Goal: Information Seeking & Learning: Check status

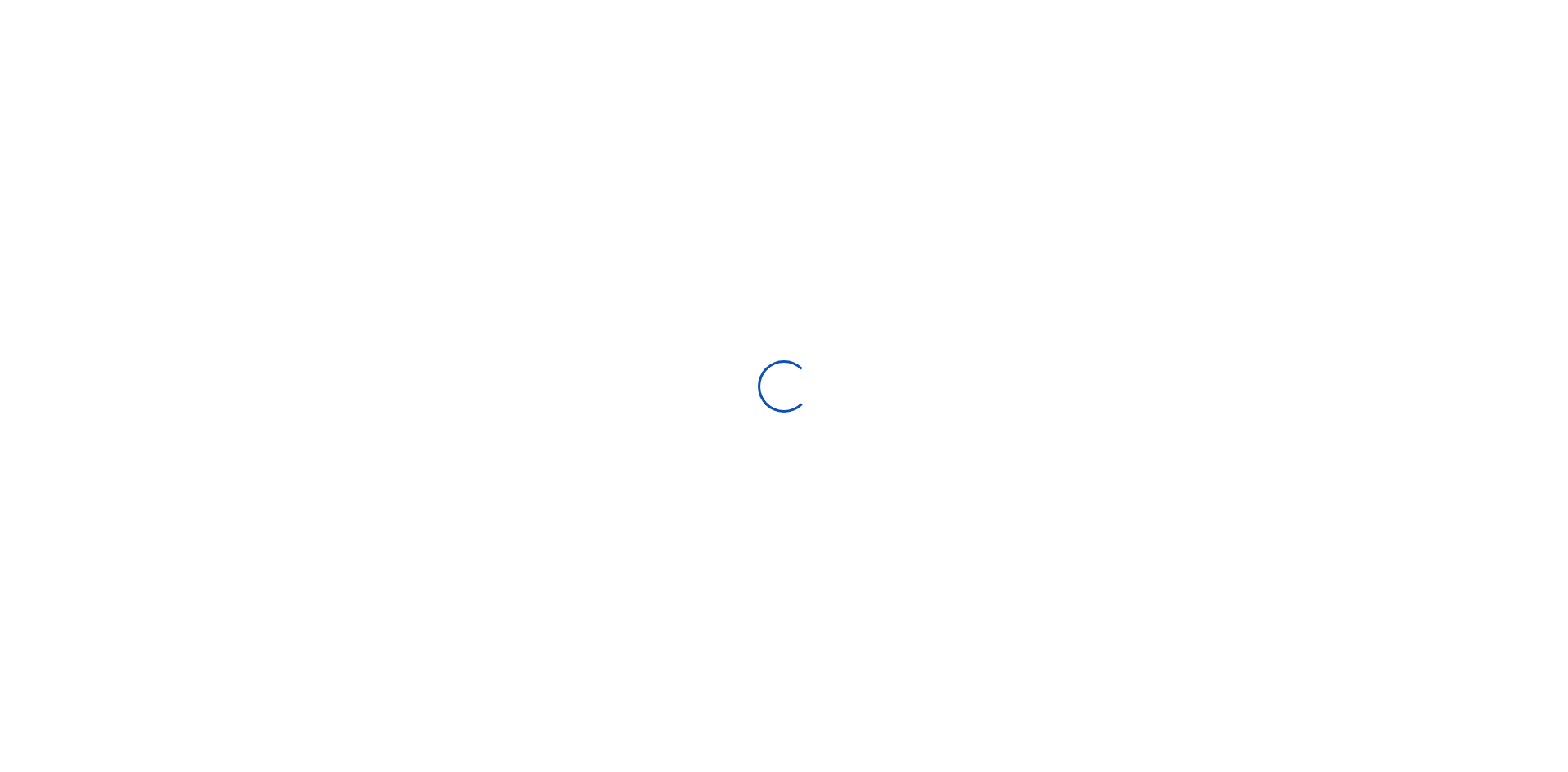
select select
type input "[DATE] - [DATE]"
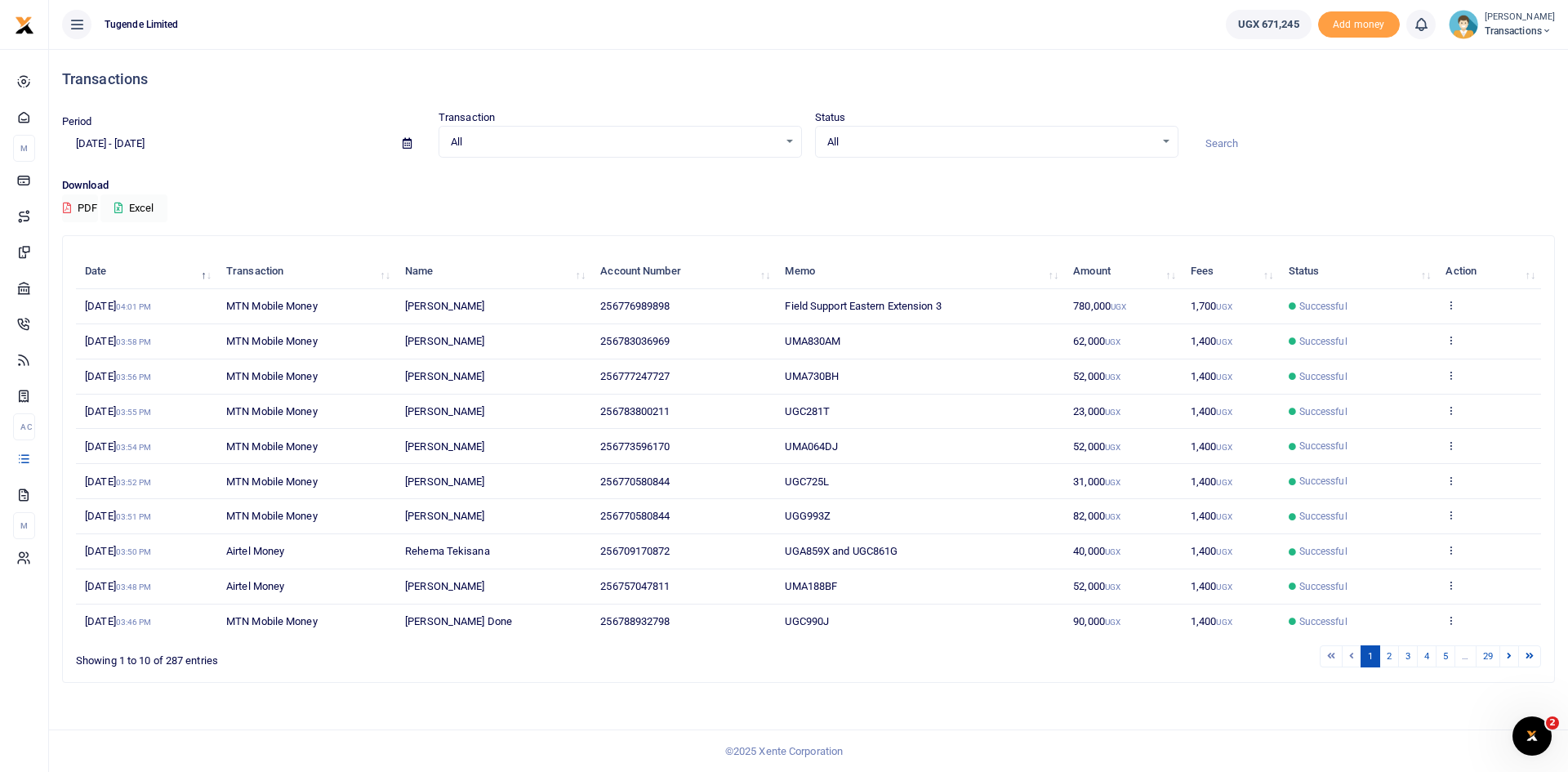
click at [1250, 146] on input at bounding box center [1374, 143] width 363 height 28
paste input "UMA617CX"
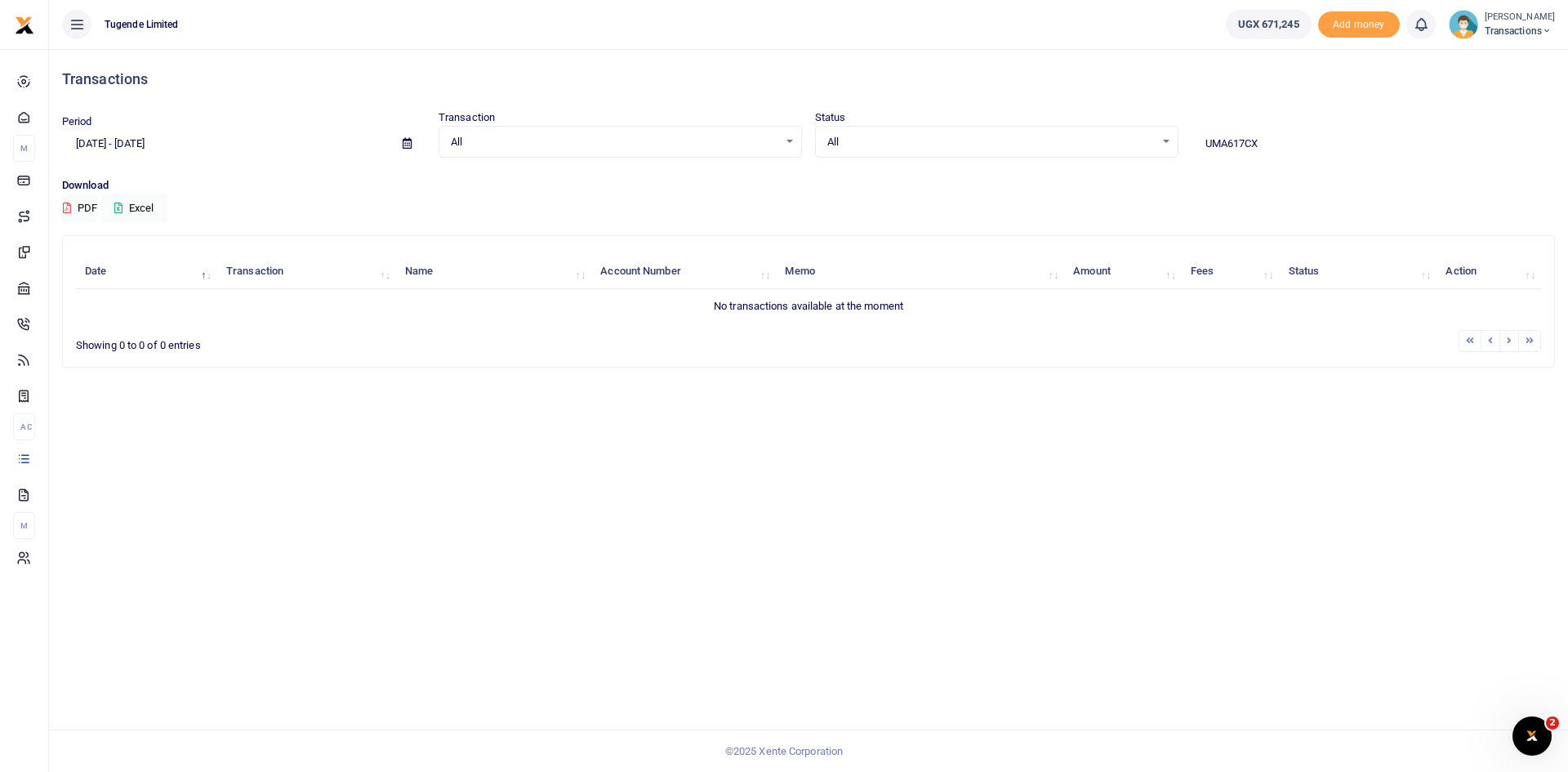
type input "UMA617CX"
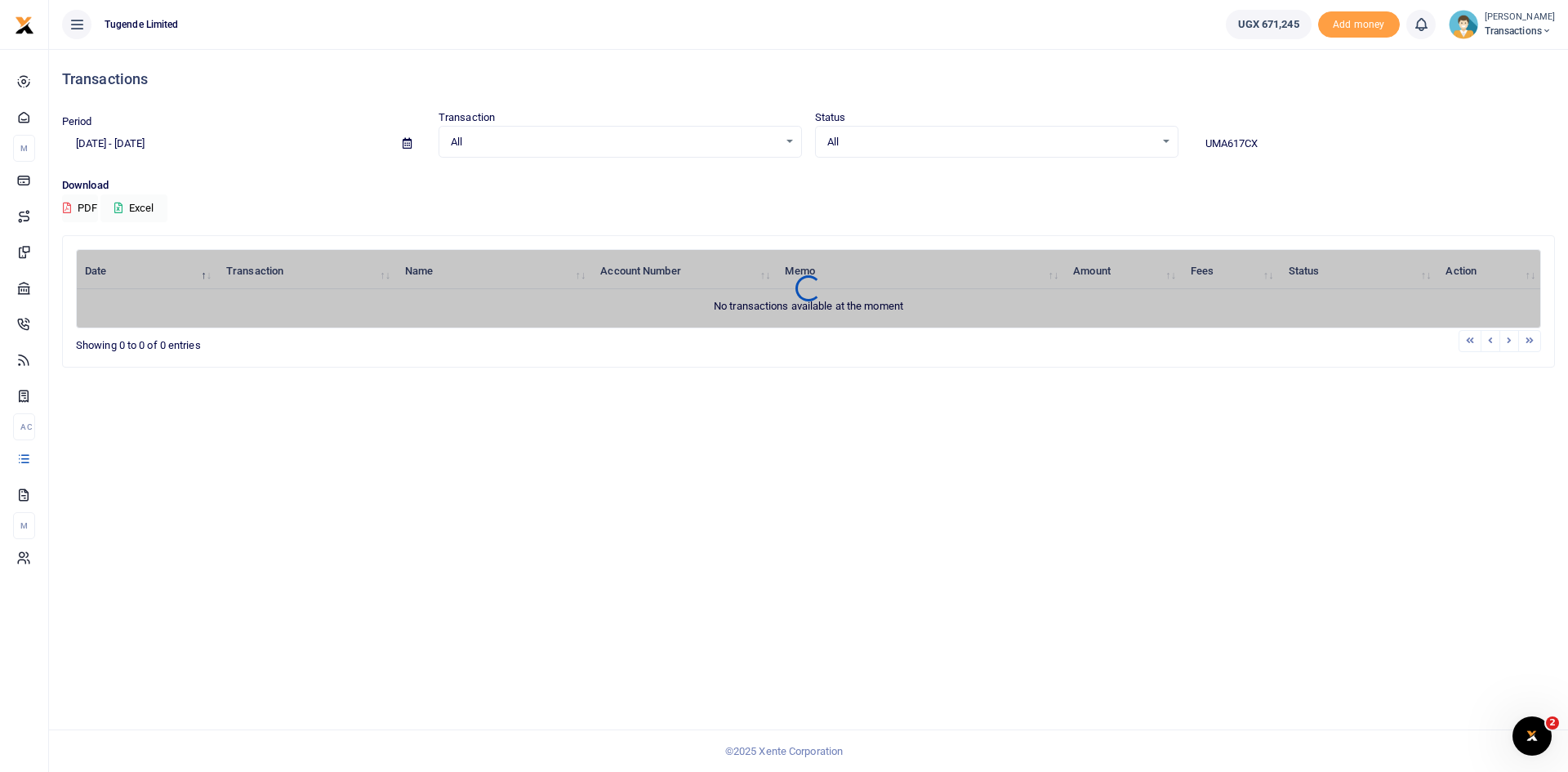
click at [409, 146] on icon at bounding box center [408, 143] width 9 height 11
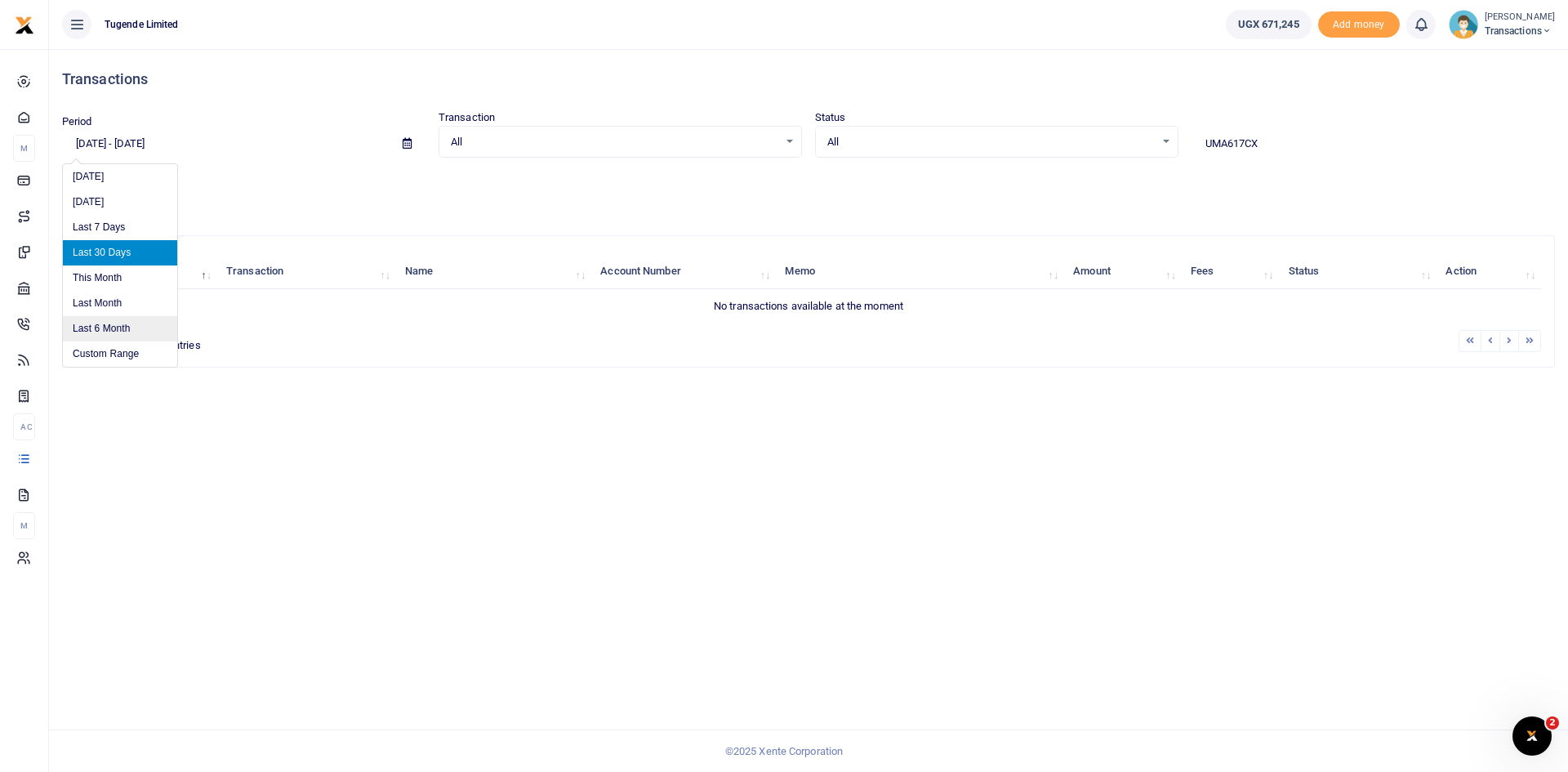
click at [116, 323] on li "Last 6 Month" at bounding box center [120, 328] width 114 height 25
type input "03/15/2025 - 09/15/2025"
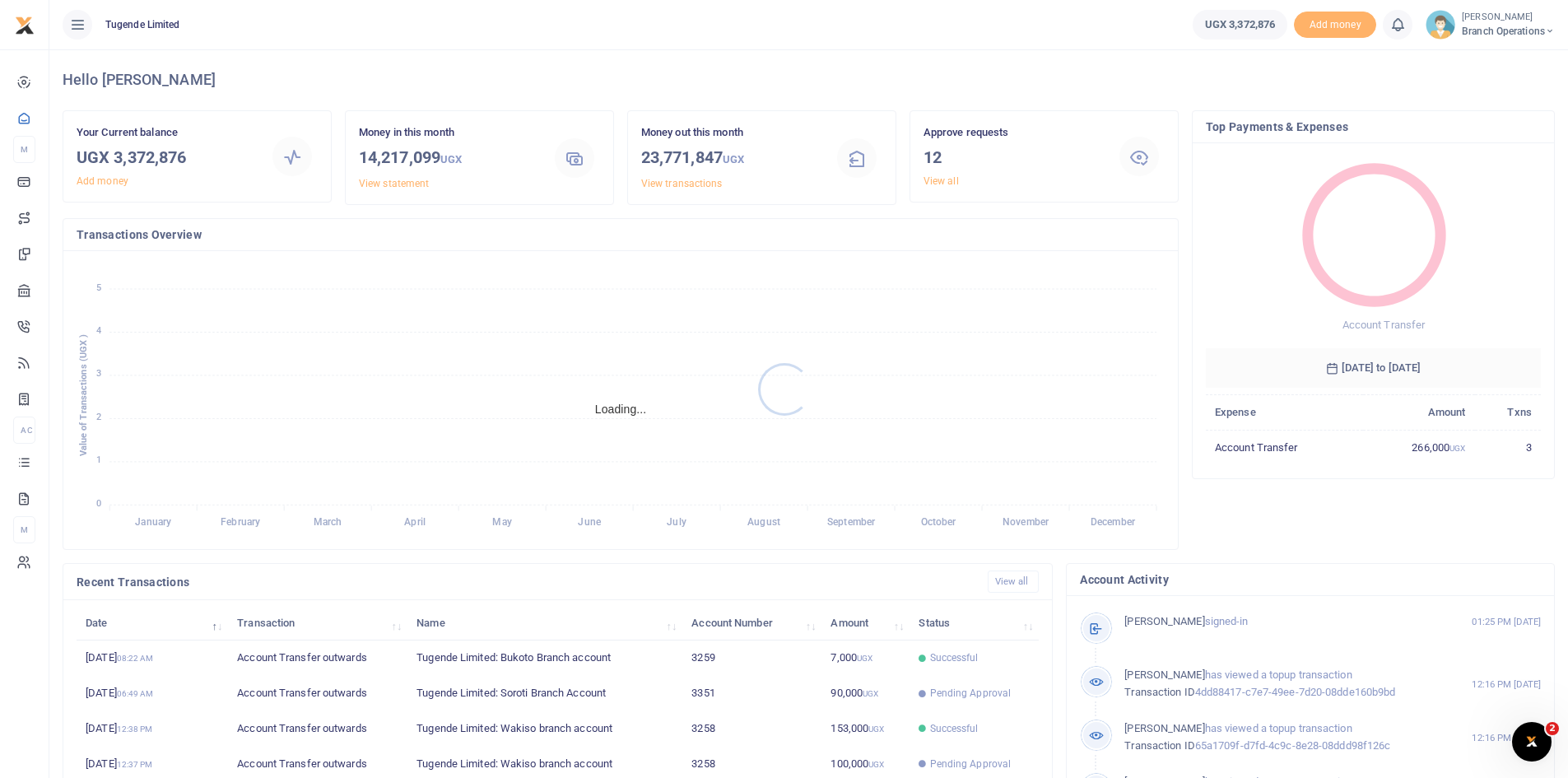
scroll to position [14, 14]
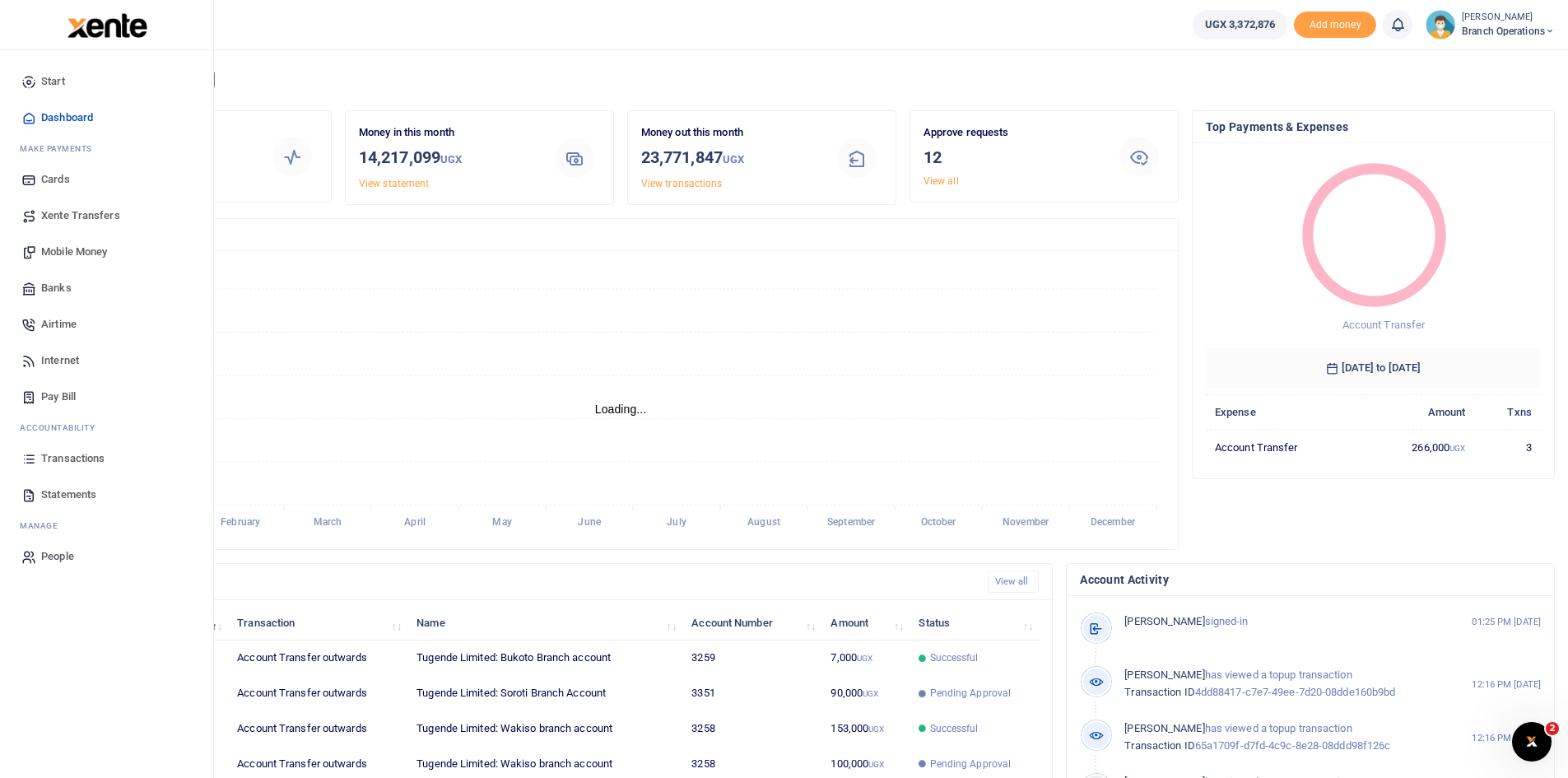
click at [71, 458] on span "Transactions" at bounding box center [73, 459] width 63 height 16
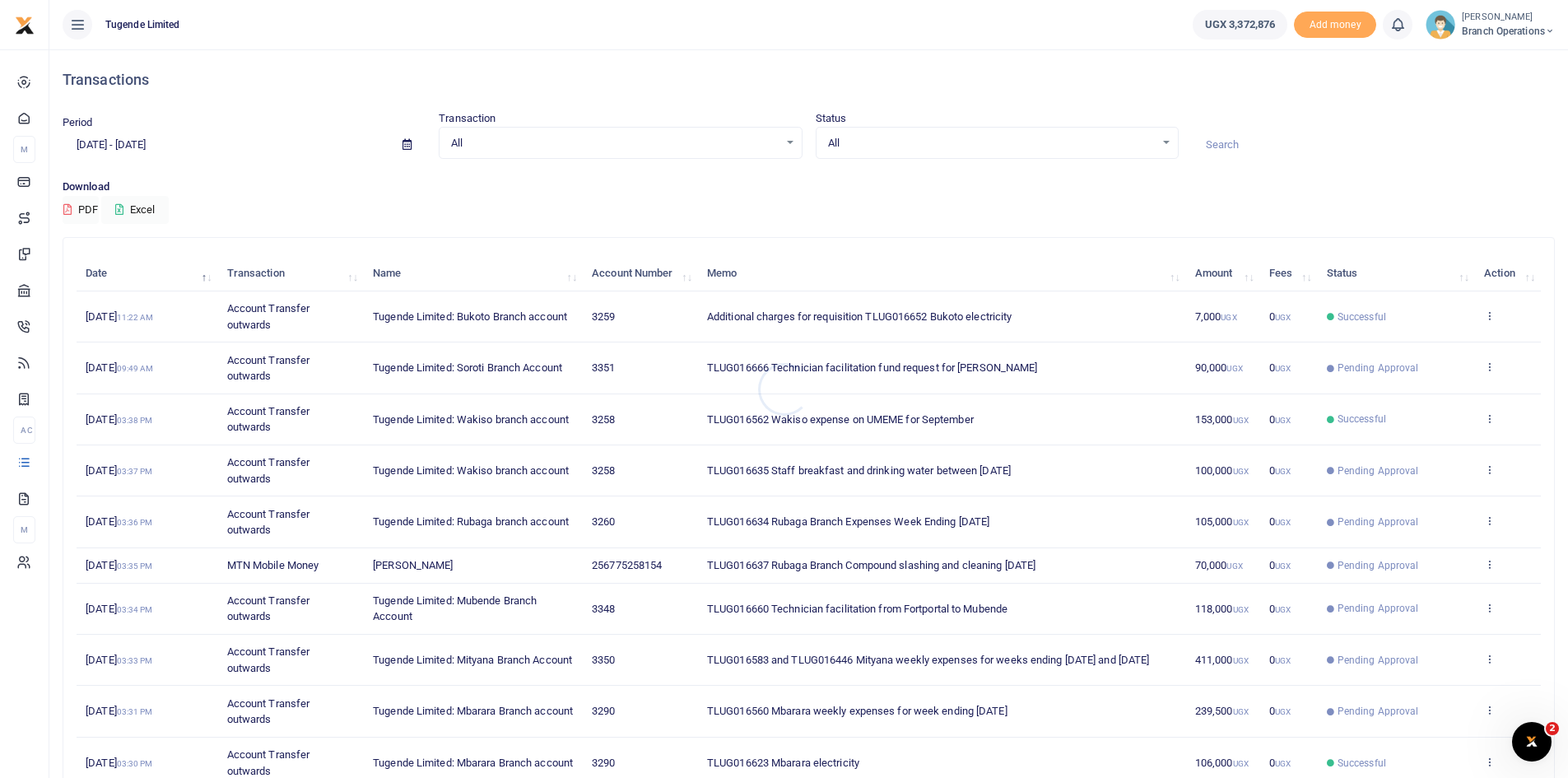
click at [413, 148] on div at bounding box center [784, 389] width 1568 height 778
click at [413, 148] on span at bounding box center [406, 144] width 37 height 28
click at [408, 145] on icon at bounding box center [407, 144] width 9 height 11
click at [122, 322] on li "Last 6 Month" at bounding box center [121, 331] width 115 height 25
type input "03/15/2025 - 09/15/2025"
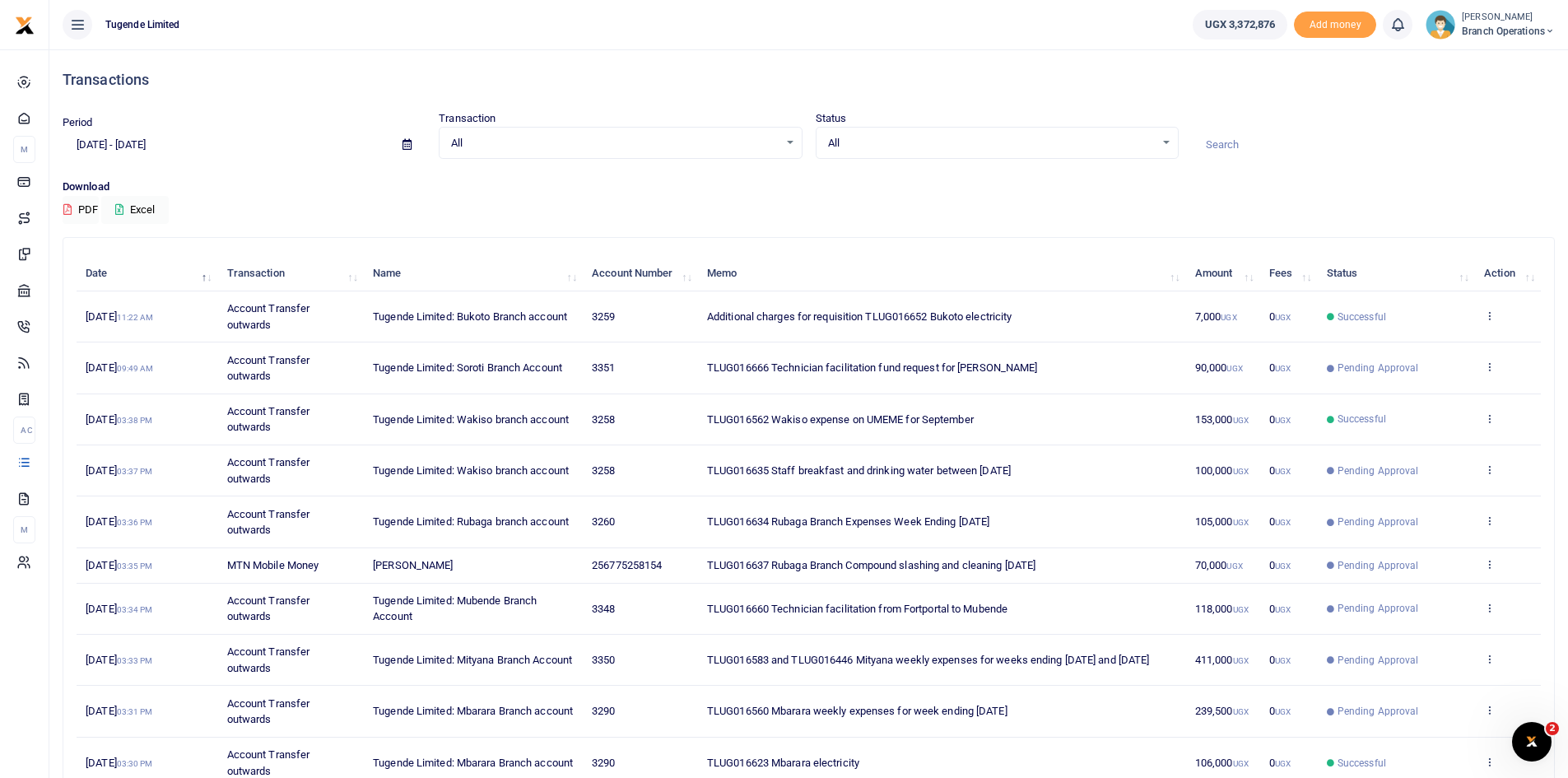
click at [1237, 149] on input at bounding box center [1374, 144] width 363 height 28
paste input "BISEGERWA DENIS"
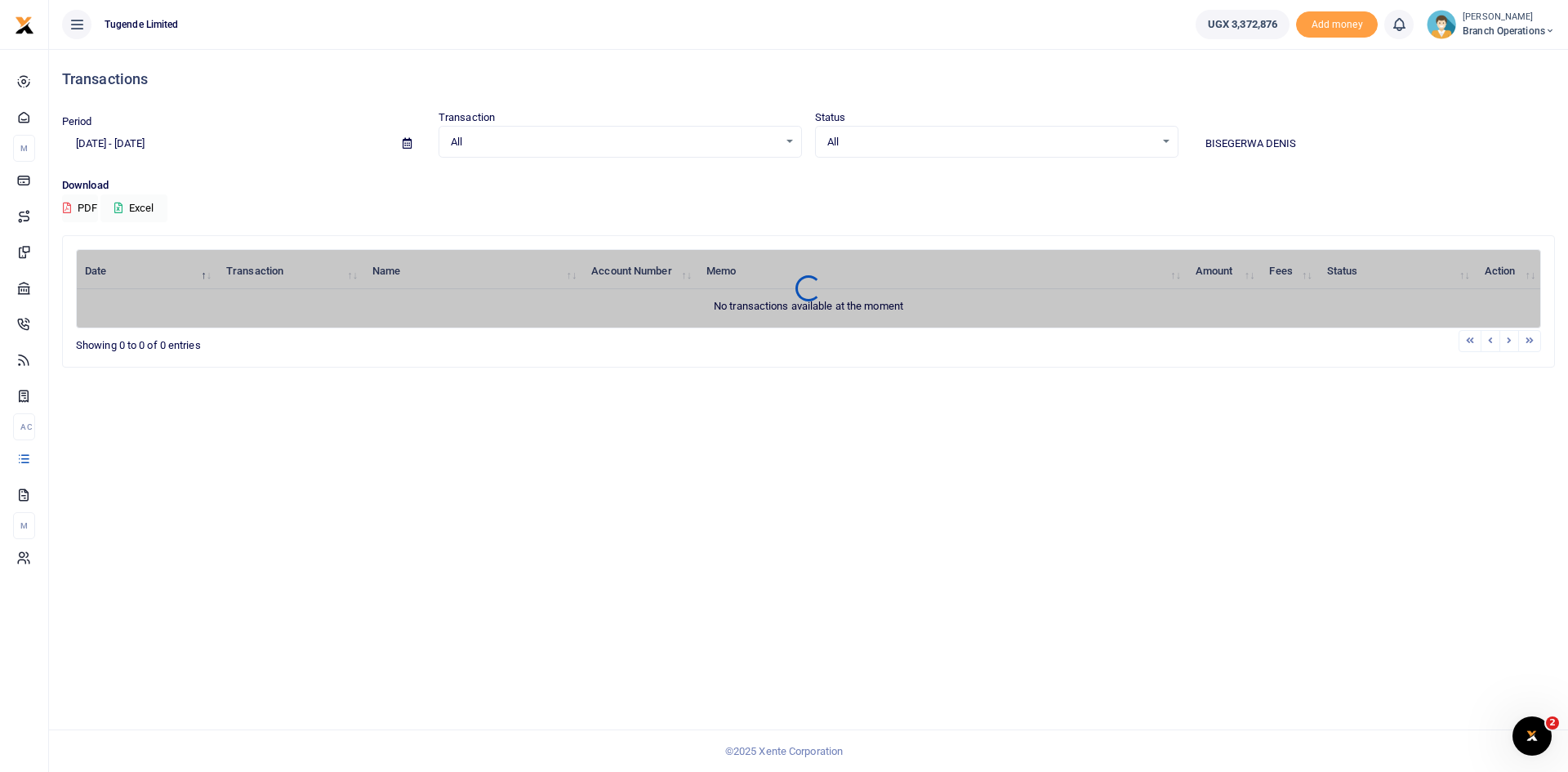
click at [405, 146] on icon at bounding box center [408, 143] width 9 height 11
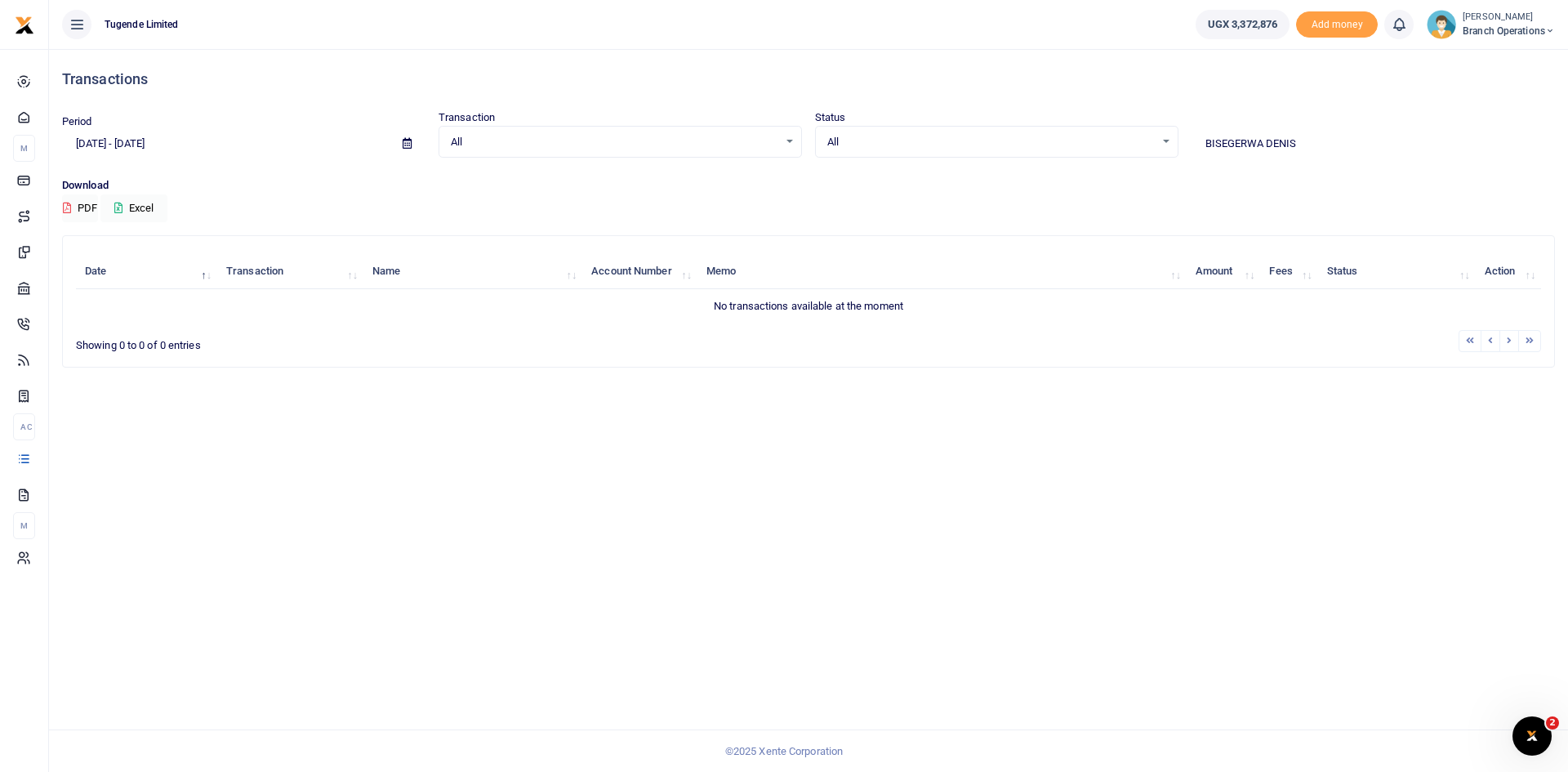
click at [738, 439] on div "Transactions Period 03/15/2025 - 09/15/2025 Transaction All Select an option...…" at bounding box center [808, 409] width 1519 height 723
click at [1270, 141] on input "BISEGERWA DENIS" at bounding box center [1374, 143] width 363 height 28
click at [1270, 141] on input "DENIS" at bounding box center [1374, 143] width 363 height 28
type input "D"
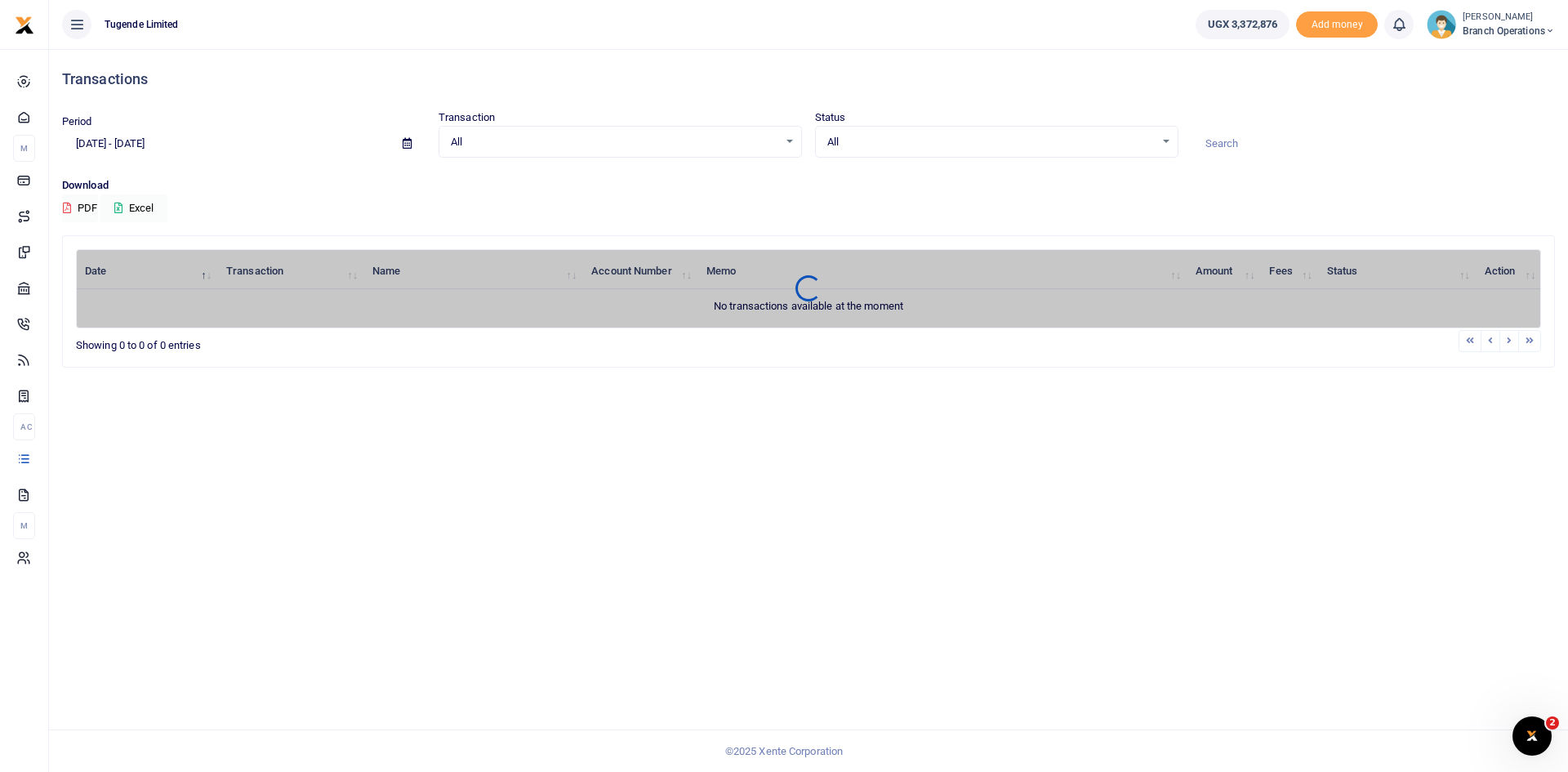
paste input "BISEGERWA DENIS"
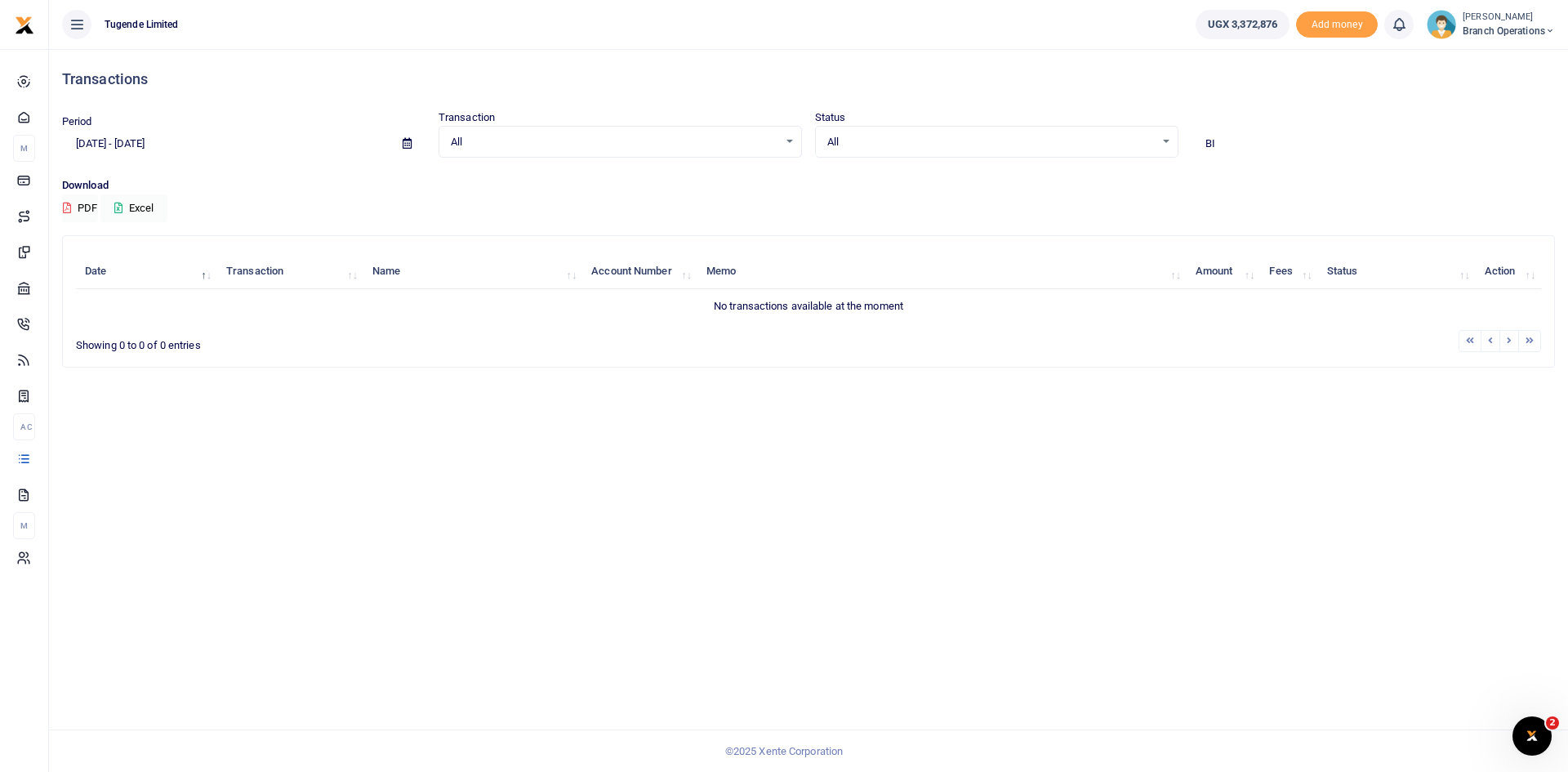
type input "B"
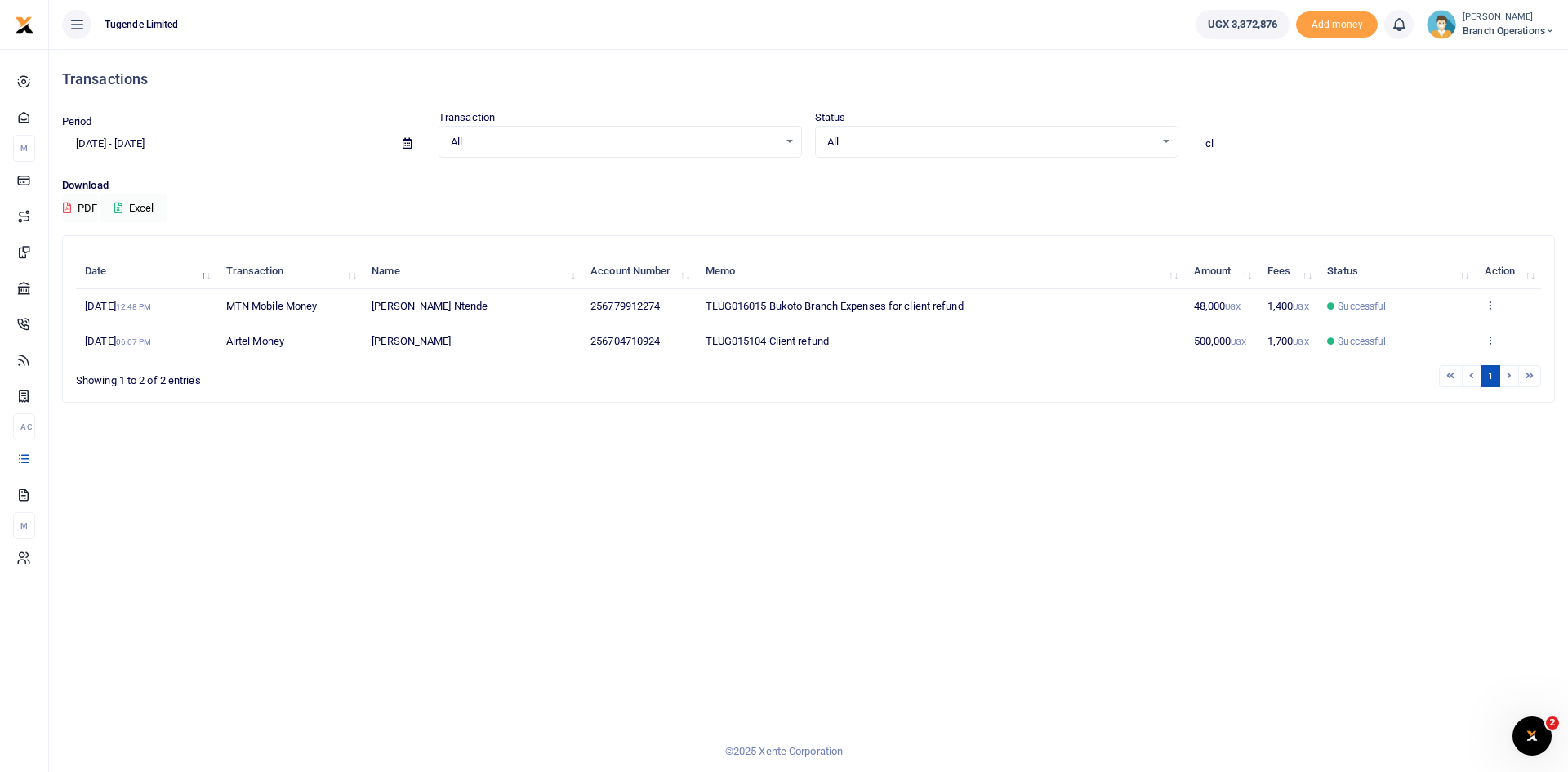
type input "c"
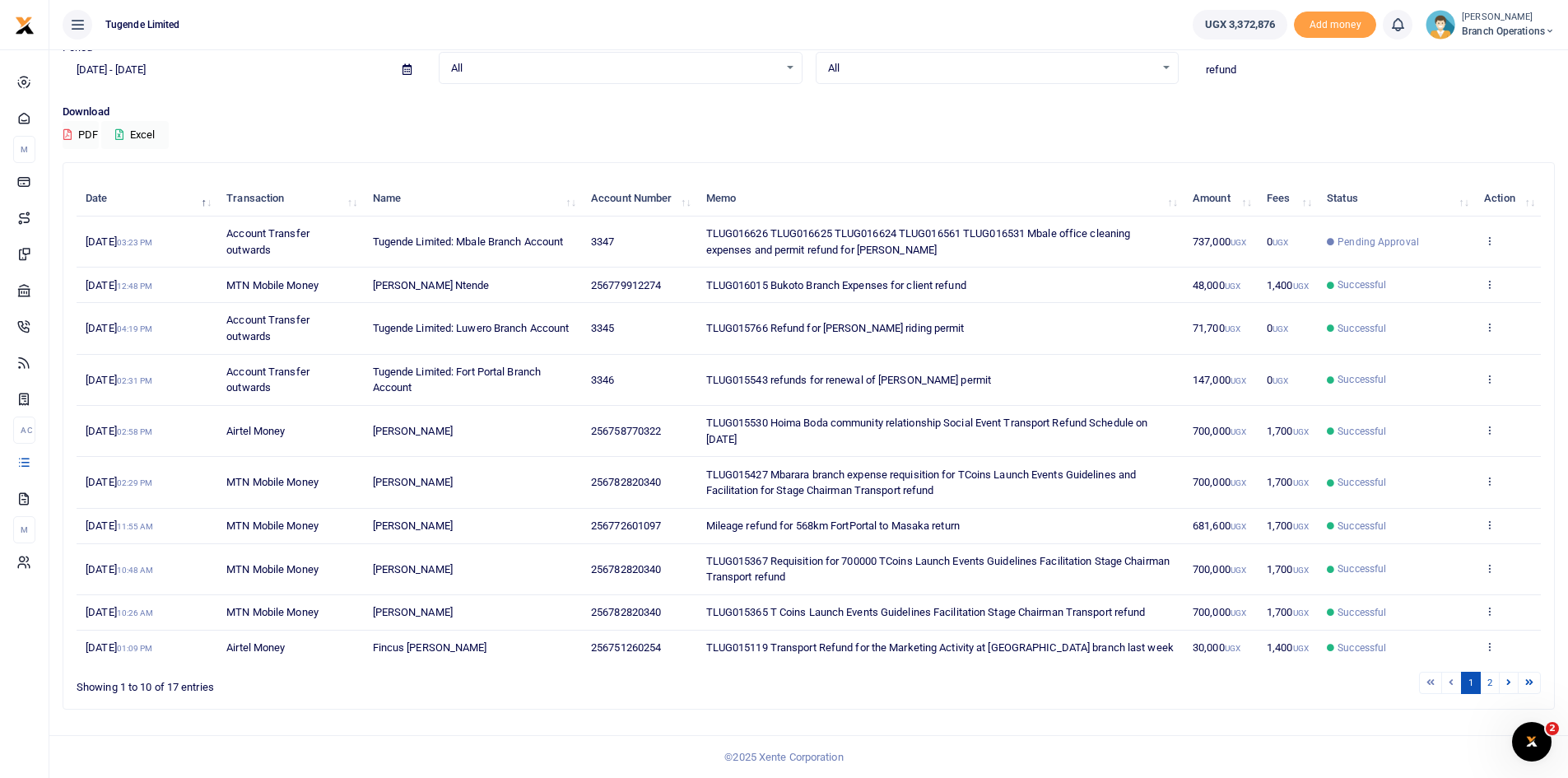
scroll to position [92, 0]
type input "refund"
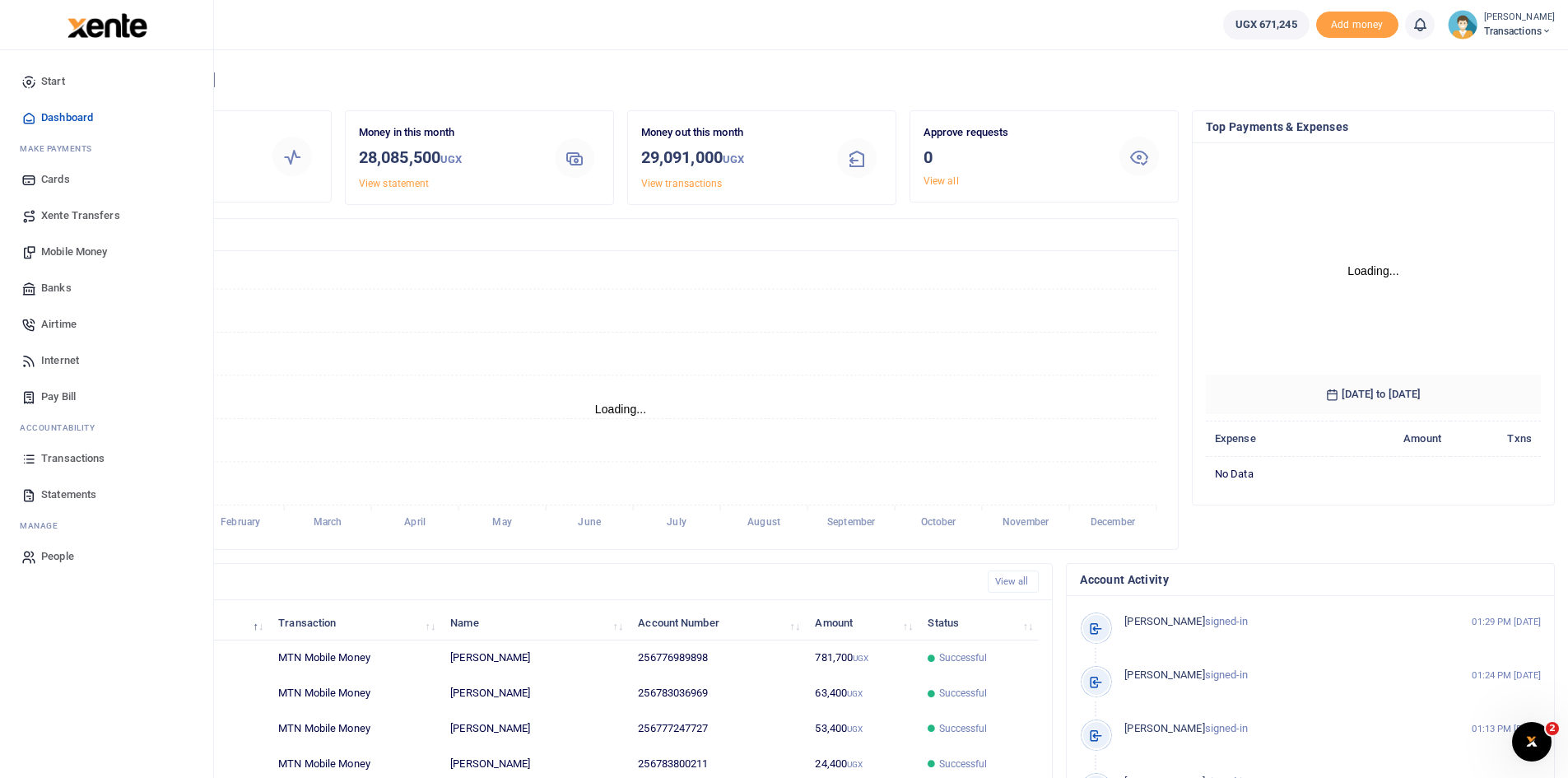
click at [70, 455] on span "Transactions" at bounding box center [73, 459] width 63 height 16
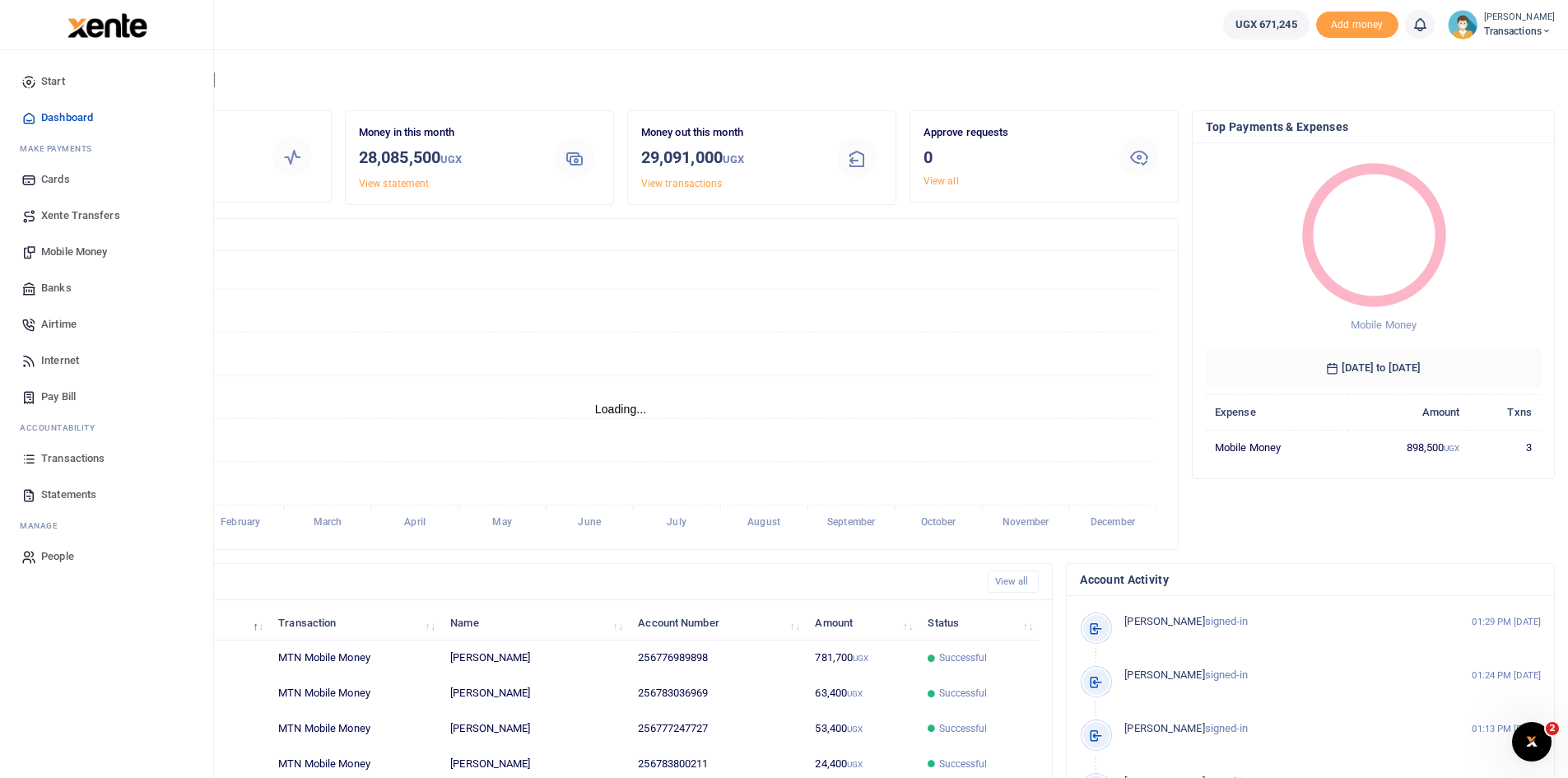
scroll to position [219, 324]
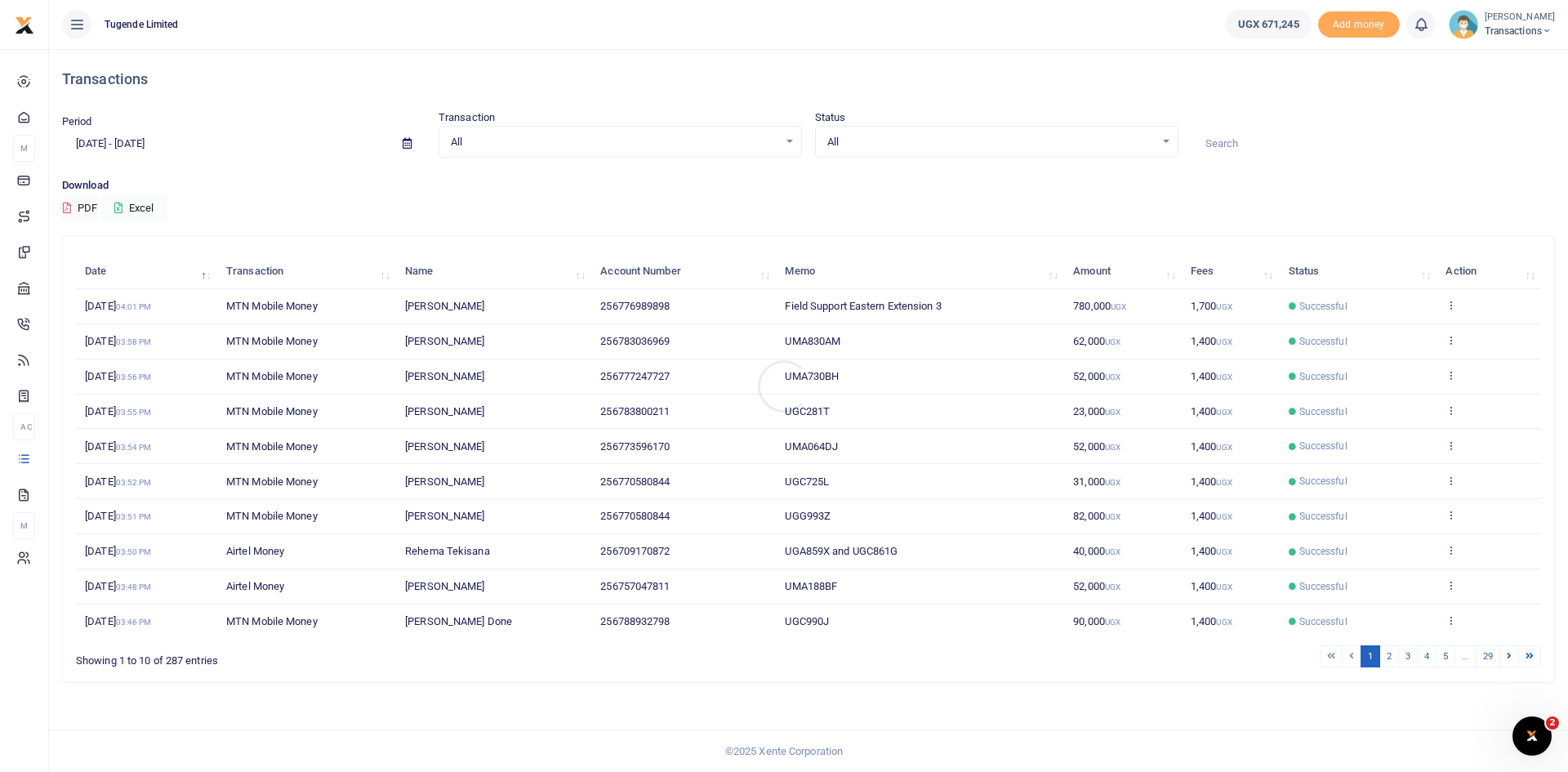
click at [410, 145] on div at bounding box center [784, 386] width 1568 height 772
click at [410, 145] on icon at bounding box center [408, 143] width 9 height 11
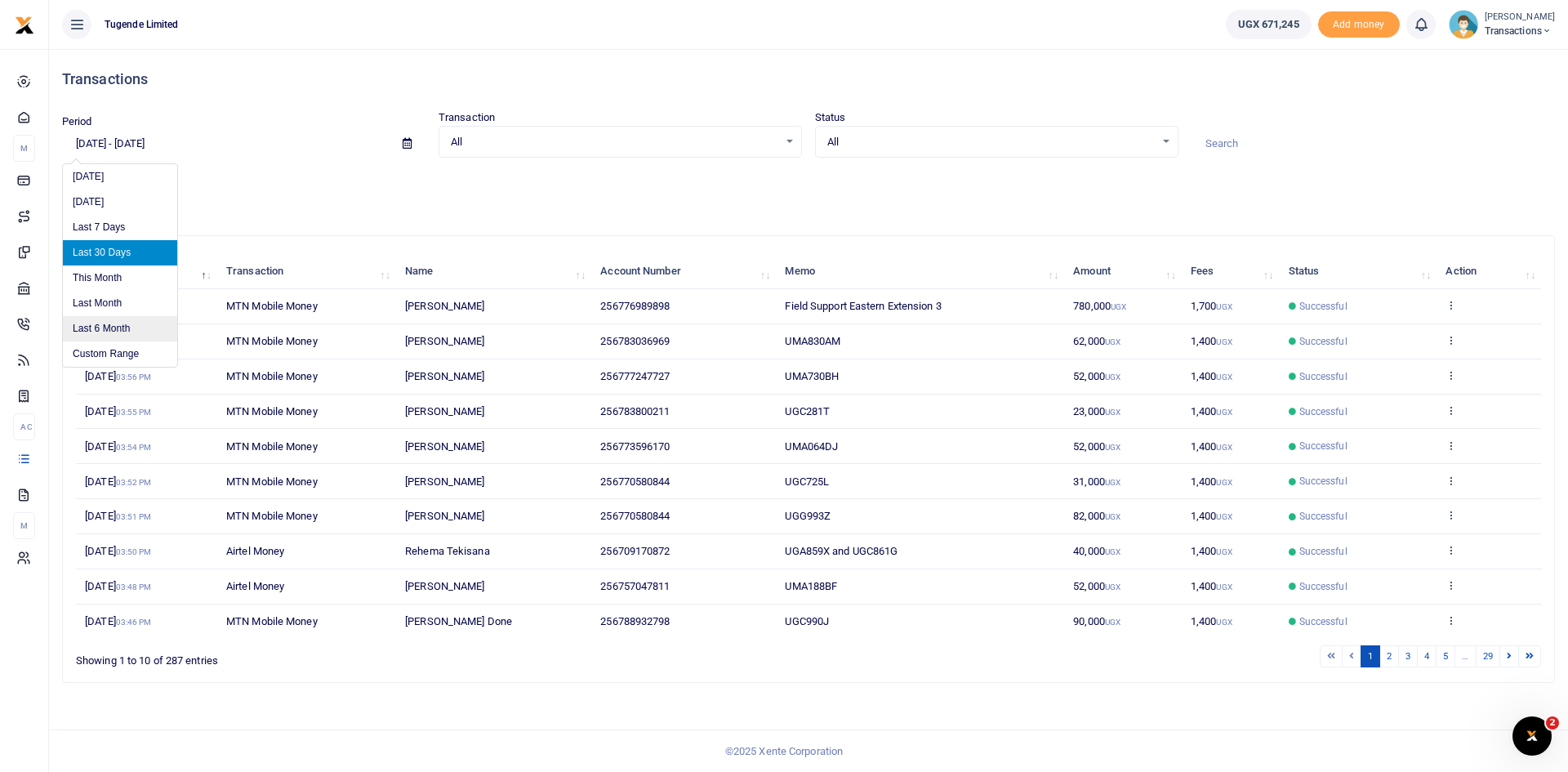
click at [102, 334] on li "Last 6 Month" at bounding box center [120, 328] width 114 height 25
type input "[DATE] - [DATE]"
click at [1270, 147] on input at bounding box center [1374, 143] width 363 height 28
paste input "UFZ272N and UGC323D"
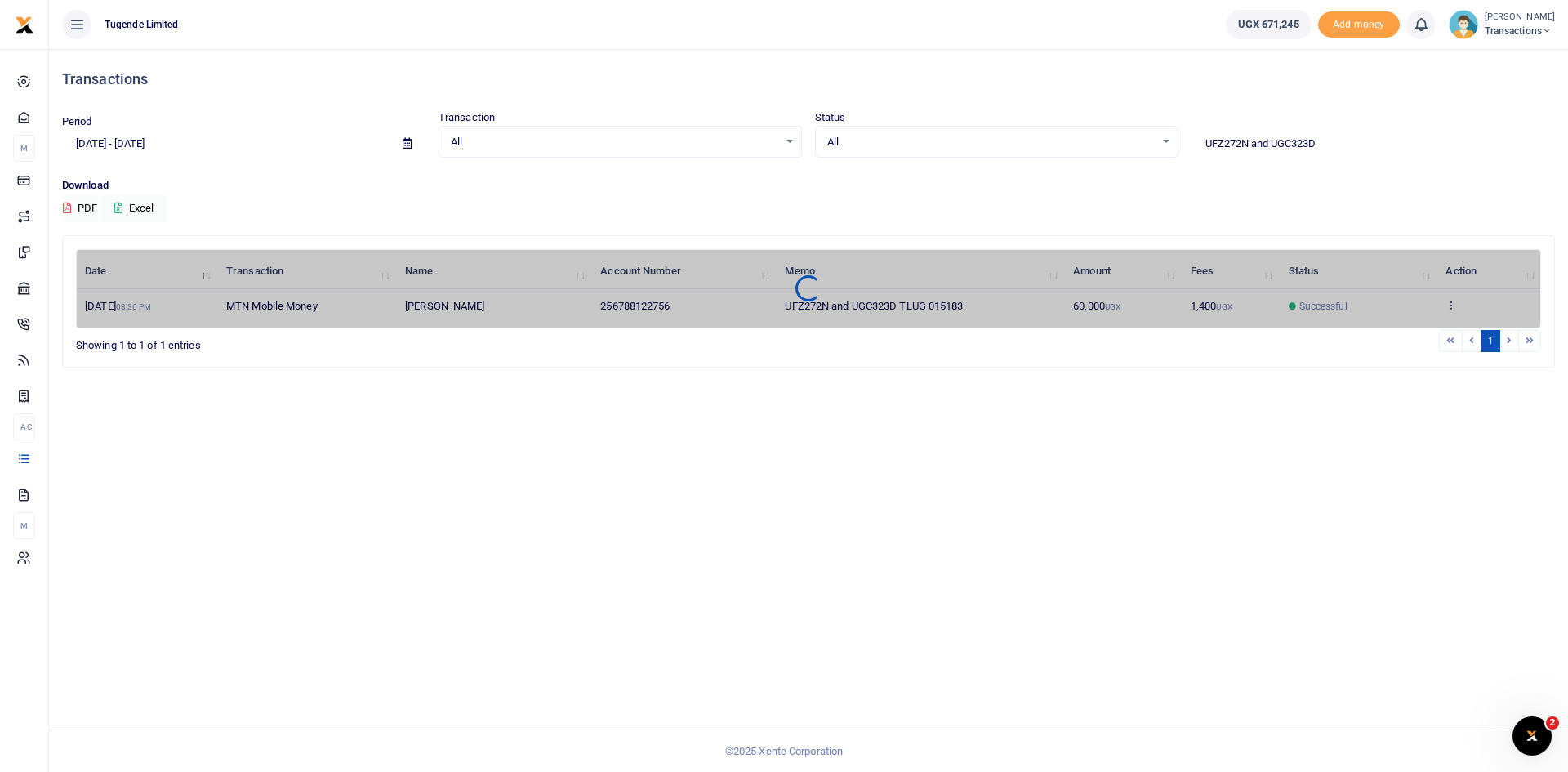
click at [396, 139] on span at bounding box center [407, 143] width 37 height 28
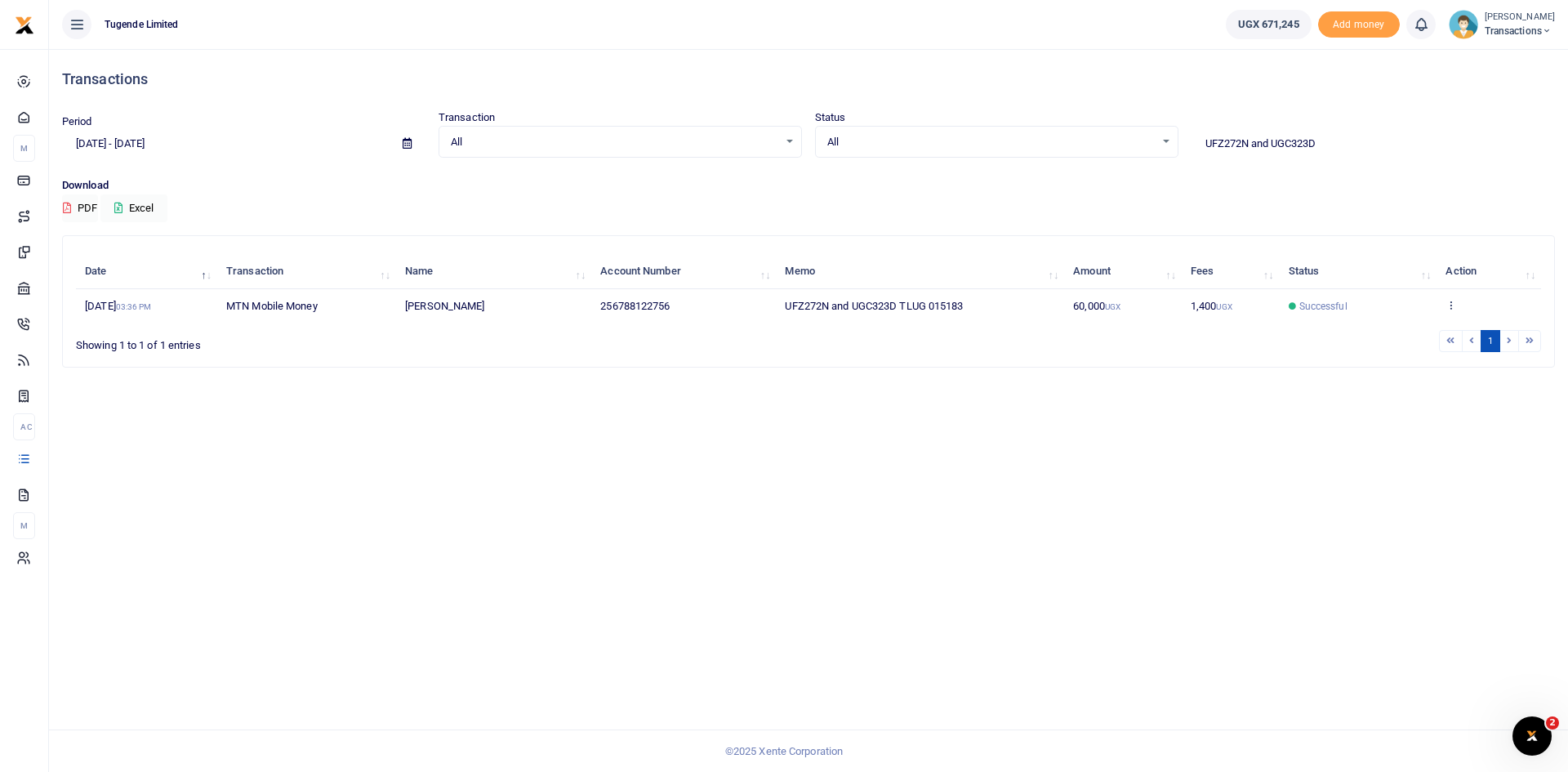
click at [1332, 136] on input "UFZ272N and UGC323D" at bounding box center [1374, 143] width 363 height 28
paste input "GA933J"
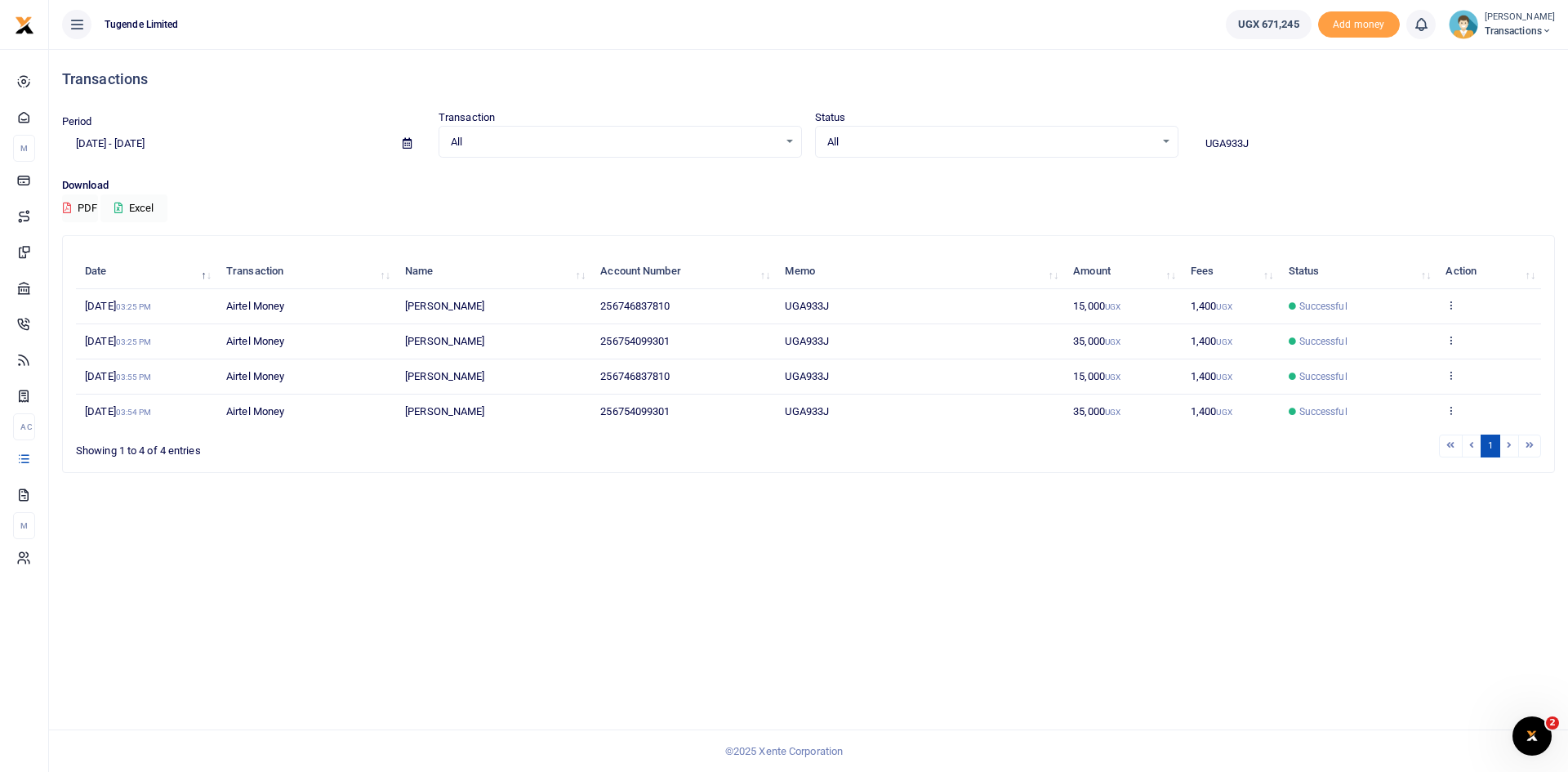
click at [1282, 140] on input "UGA933J" at bounding box center [1374, 143] width 363 height 28
paste input "FZ272N and UGC323D"
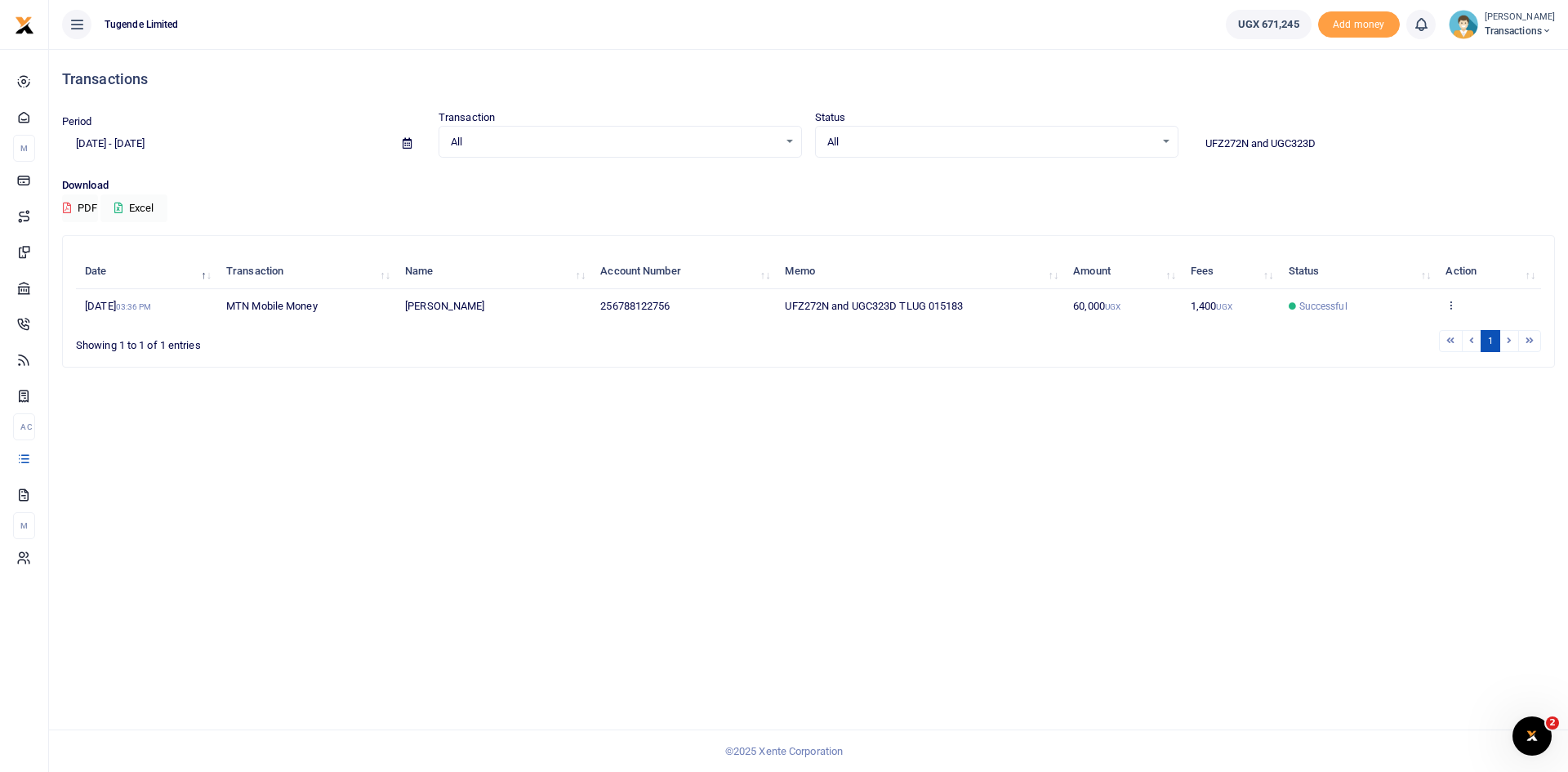
type input "UFZ272N and UGC323D"
